Goal: Task Accomplishment & Management: Use online tool/utility

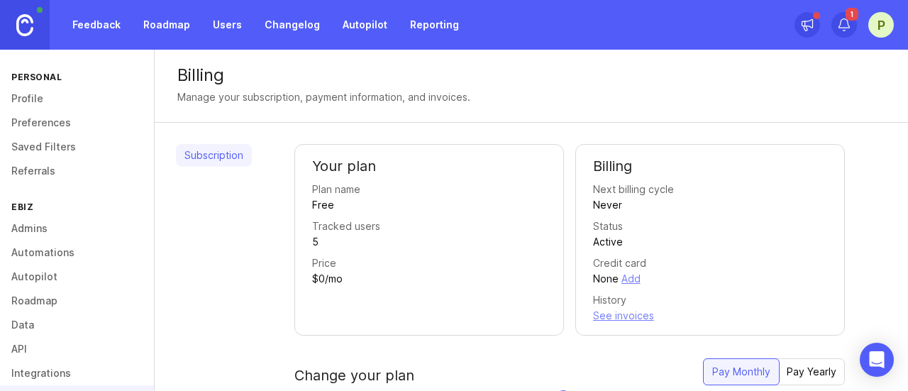
scroll to position [47, 0]
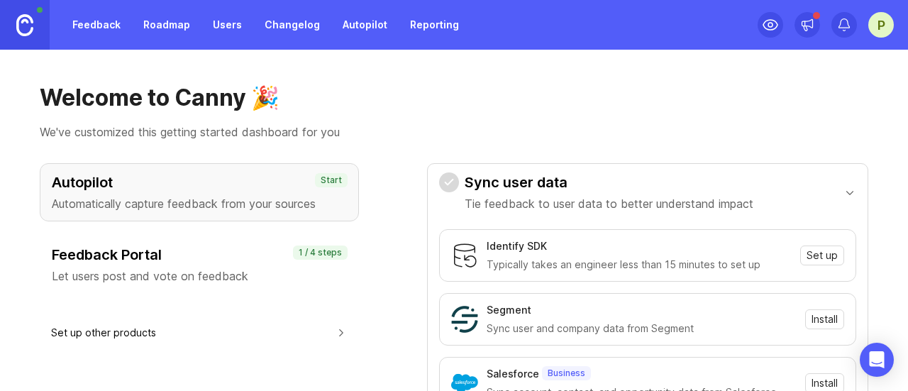
click at [234, 275] on p "Let users post and vote on feedback" at bounding box center [199, 276] width 295 height 17
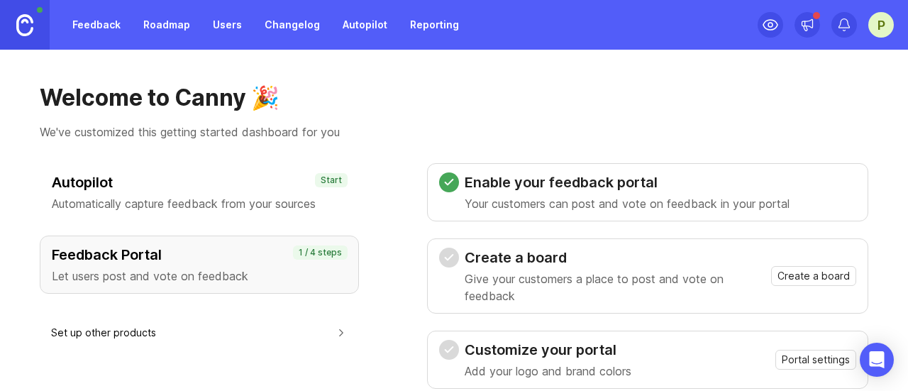
scroll to position [94, 0]
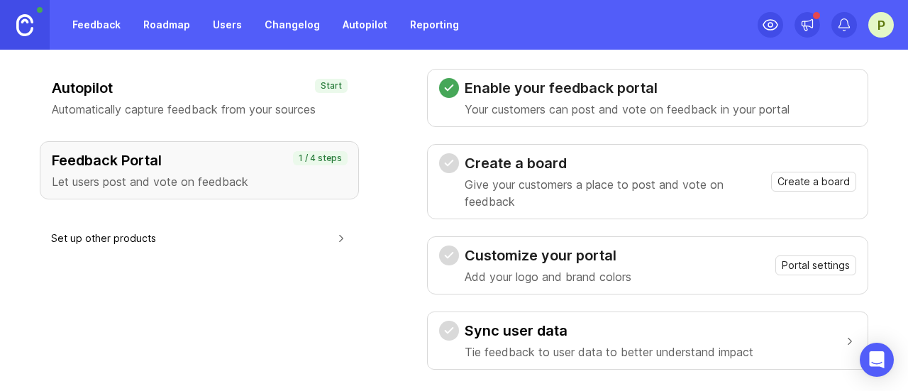
click at [799, 175] on span "Create a board" at bounding box center [814, 182] width 72 height 14
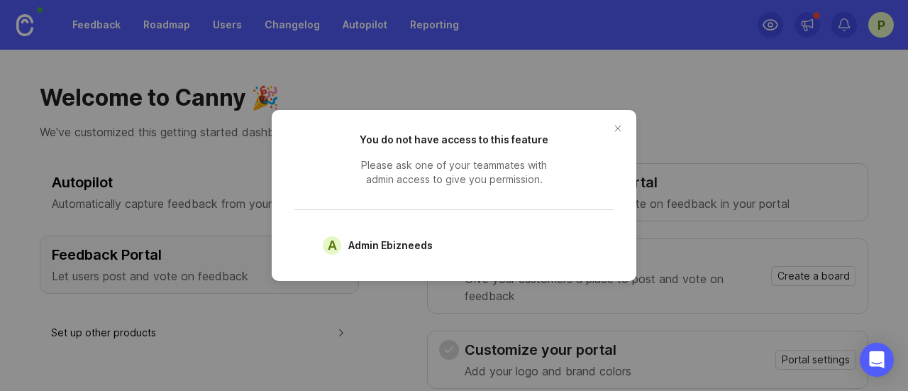
click at [618, 130] on button "close button" at bounding box center [618, 128] width 23 height 23
